Goal: Navigation & Orientation: Find specific page/section

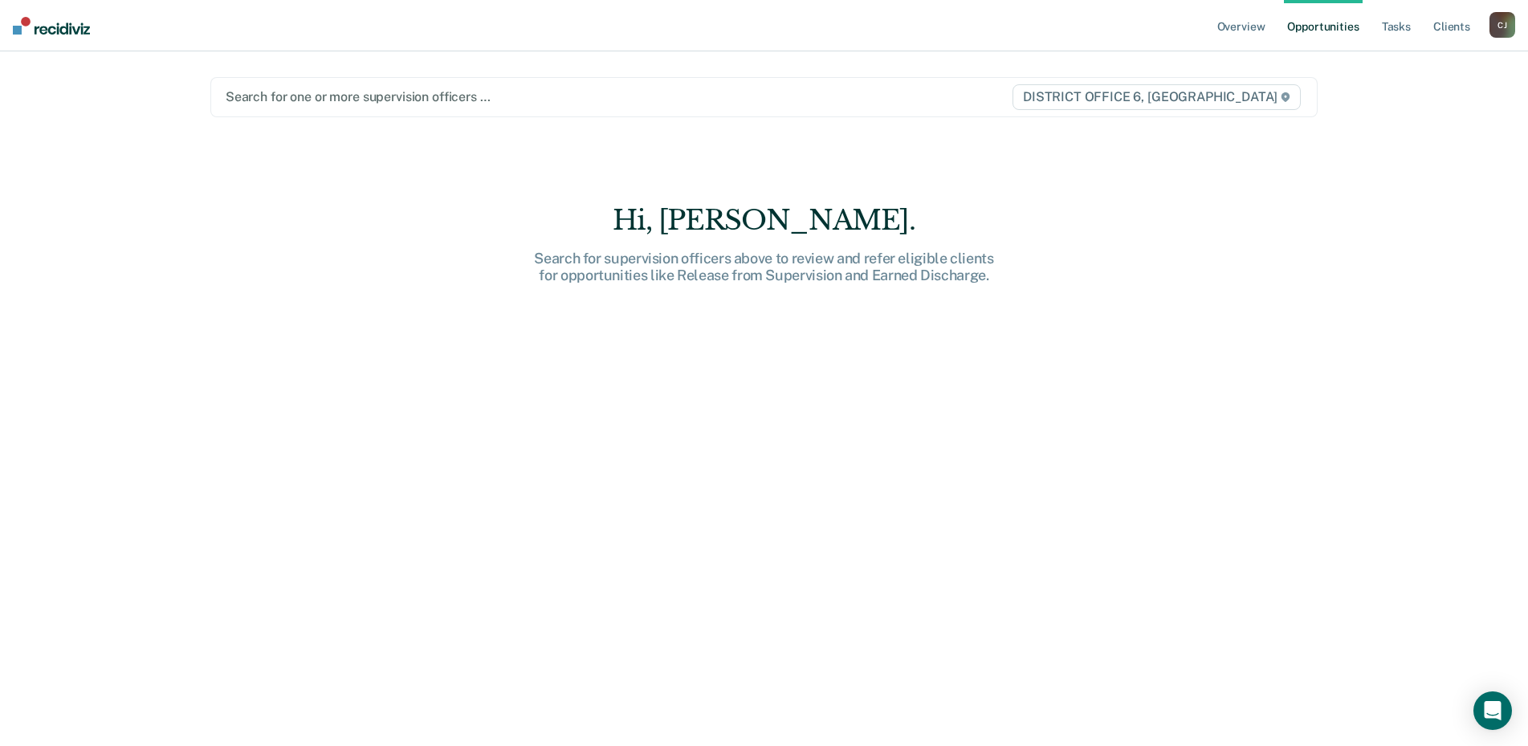
click at [1506, 30] on div "[PERSON_NAME]" at bounding box center [1503, 25] width 26 height 26
click at [1420, 105] on link "Go to Operations" at bounding box center [1437, 106] width 129 height 14
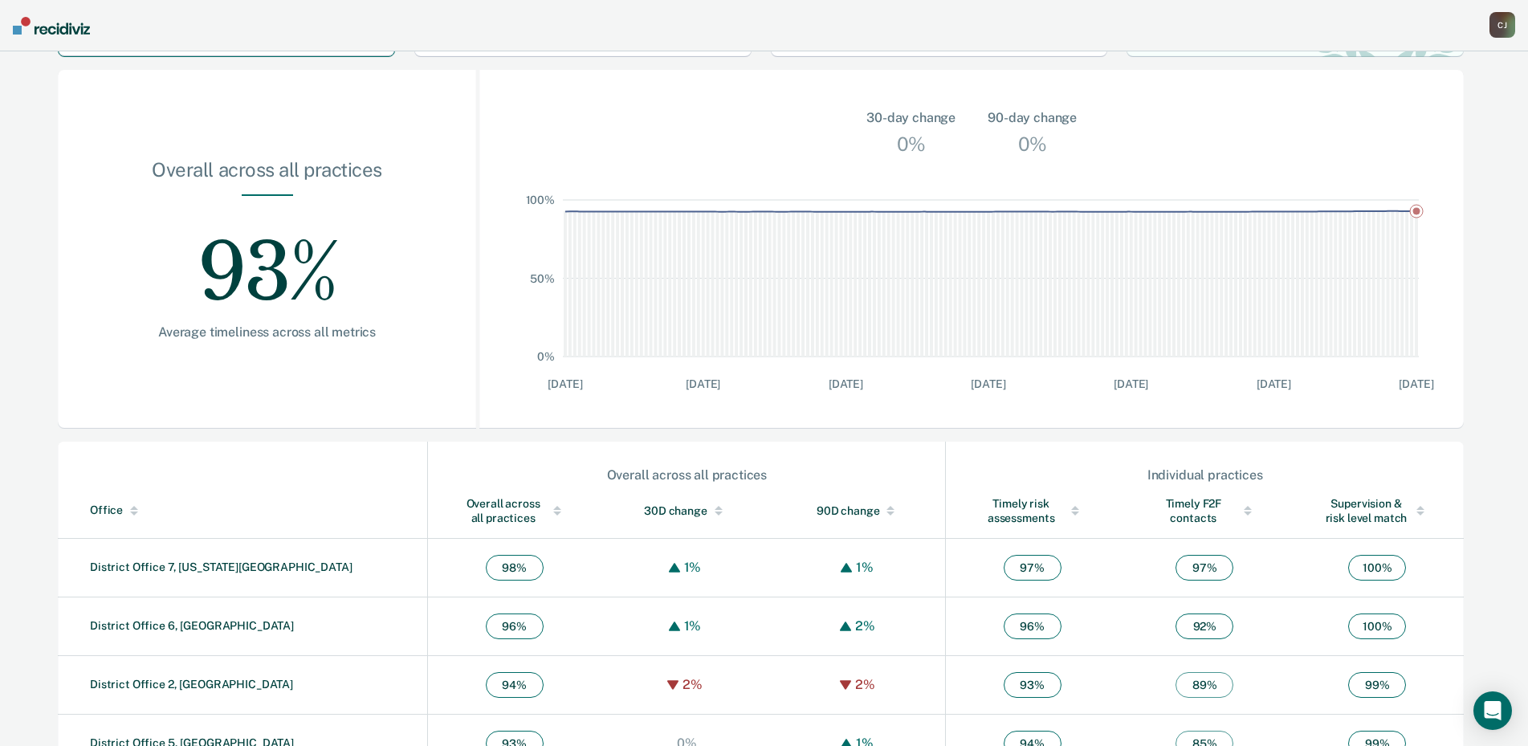
scroll to position [161, 0]
click at [177, 621] on link "District Office 6, [GEOGRAPHIC_DATA]" at bounding box center [192, 623] width 204 height 13
